Goal: Task Accomplishment & Management: Use online tool/utility

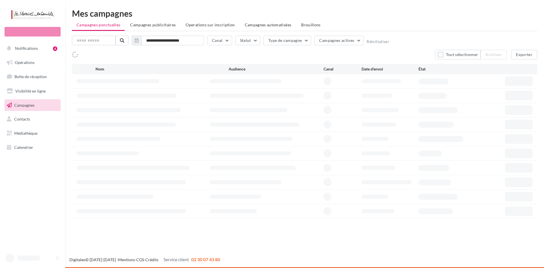
click at [323, 25] on ul "Campagnes ponctuelles Campagnes publicitaires Operations sur inscription Campag…" at bounding box center [305, 25] width 466 height 11
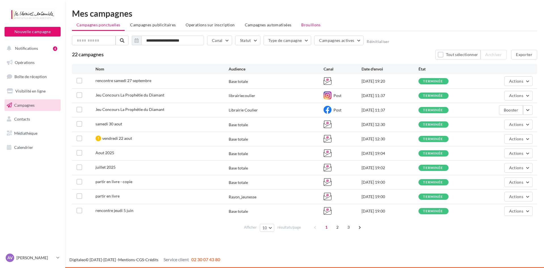
click at [313, 24] on span "Brouillons" at bounding box center [311, 24] width 20 height 5
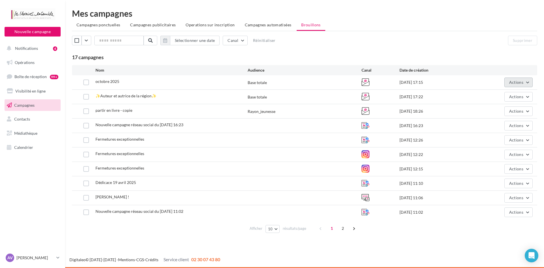
click at [516, 83] on span "Actions" at bounding box center [516, 82] width 14 height 5
click at [507, 100] on button "Editer" at bounding box center [504, 95] width 57 height 15
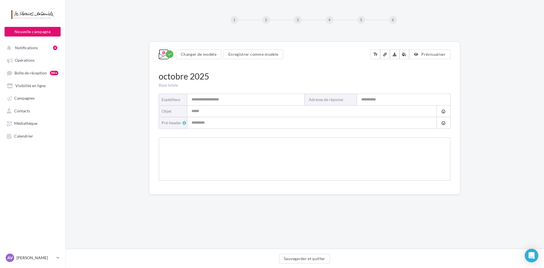
type input "**********"
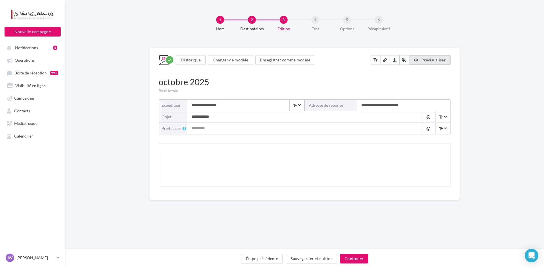
click at [429, 59] on span "Prévisualiser" at bounding box center [434, 60] width 24 height 5
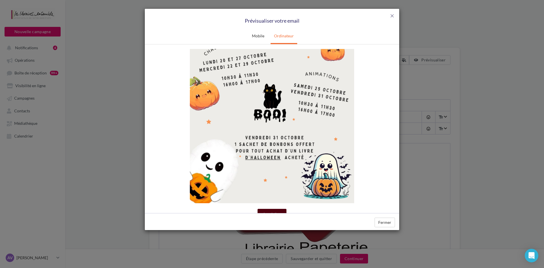
scroll to position [1359, 0]
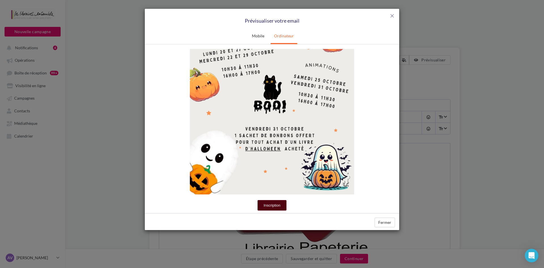
click at [291, 93] on img at bounding box center [272, 78] width 164 height 233
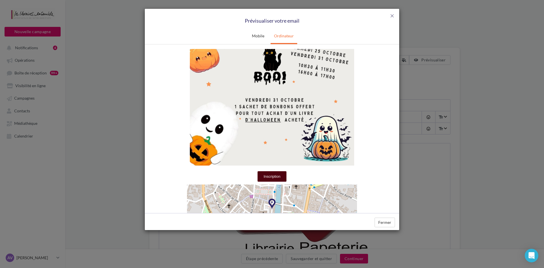
drag, startPoint x: 391, startPoint y: 16, endPoint x: 388, endPoint y: 2, distance: 14.4
click at [391, 16] on span "close" at bounding box center [393, 16] width 6 height 6
